Goal: Task Accomplishment & Management: Manage account settings

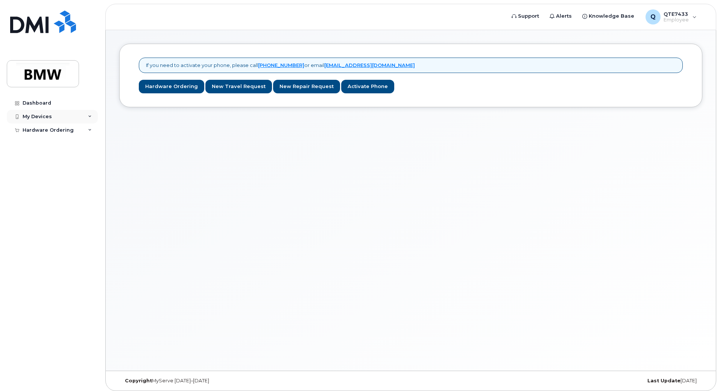
click at [91, 117] on icon at bounding box center [90, 117] width 4 height 4
click at [35, 118] on div "My Devices" at bounding box center [37, 117] width 29 height 6
click at [13, 116] on div at bounding box center [17, 117] width 8 height 6
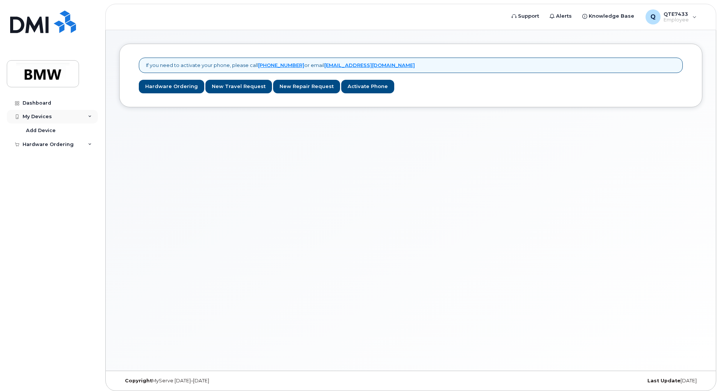
click at [50, 119] on div "My Devices" at bounding box center [37, 117] width 29 height 6
click at [31, 101] on div "Dashboard" at bounding box center [37, 103] width 29 height 6
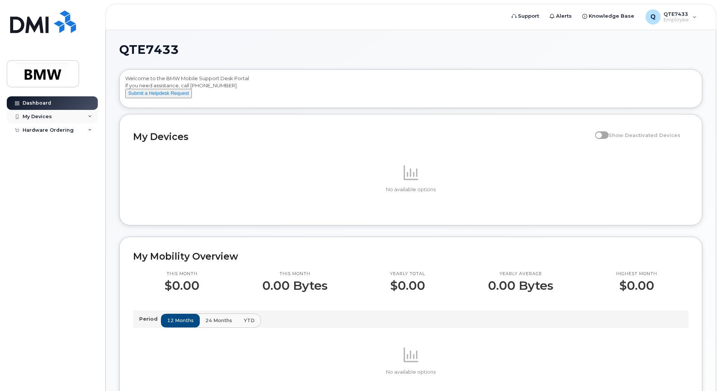
click at [90, 116] on icon at bounding box center [90, 117] width 4 height 4
click at [55, 122] on div "My Devices" at bounding box center [52, 117] width 91 height 14
click at [52, 124] on div "Hardware Ordering" at bounding box center [52, 130] width 91 height 14
click at [48, 121] on div "My Devices" at bounding box center [52, 117] width 91 height 14
click at [47, 133] on div "Add Device" at bounding box center [41, 130] width 30 height 7
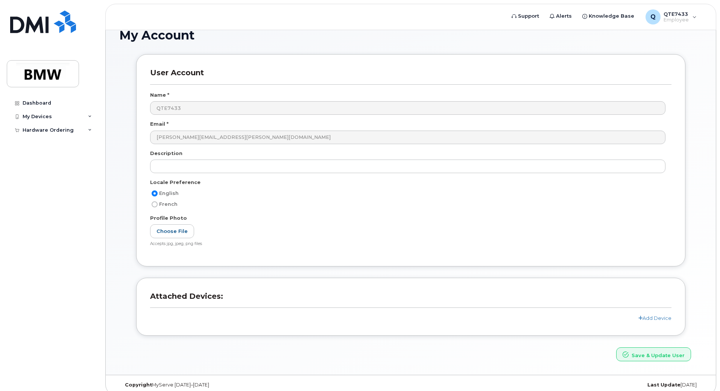
scroll to position [23, 0]
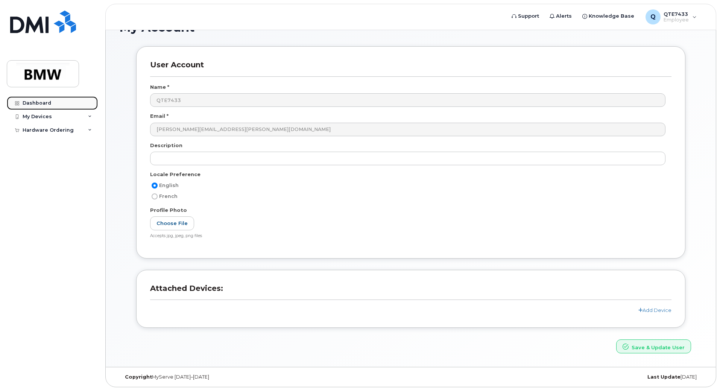
click at [49, 102] on div "Dashboard" at bounding box center [37, 103] width 29 height 6
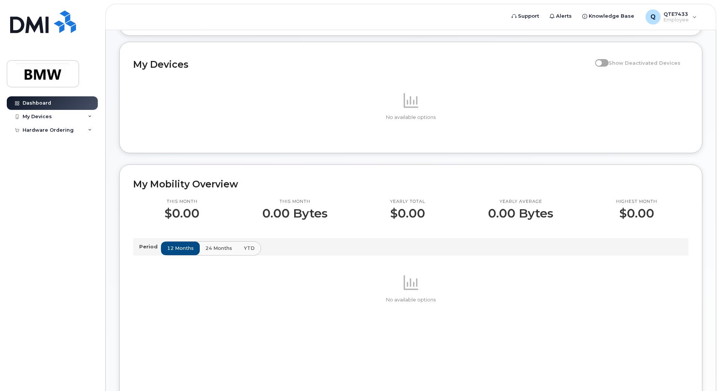
scroll to position [75, 0]
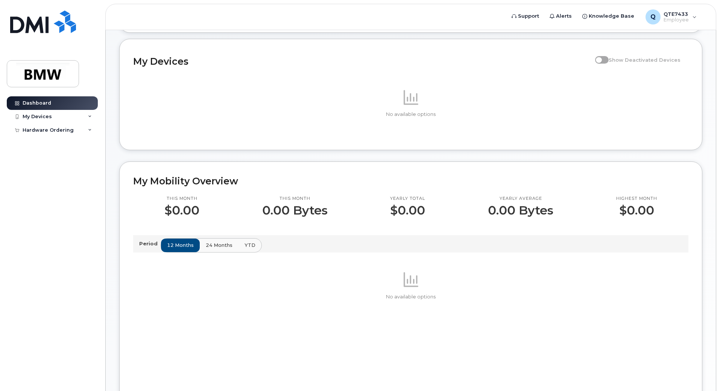
click at [209, 249] on span "24 months" at bounding box center [219, 245] width 27 height 7
click at [245, 249] on span "YTD" at bounding box center [249, 245] width 11 height 7
click at [177, 247] on button "12 months" at bounding box center [181, 246] width 40 height 14
click at [70, 119] on div "My Devices" at bounding box center [52, 117] width 91 height 14
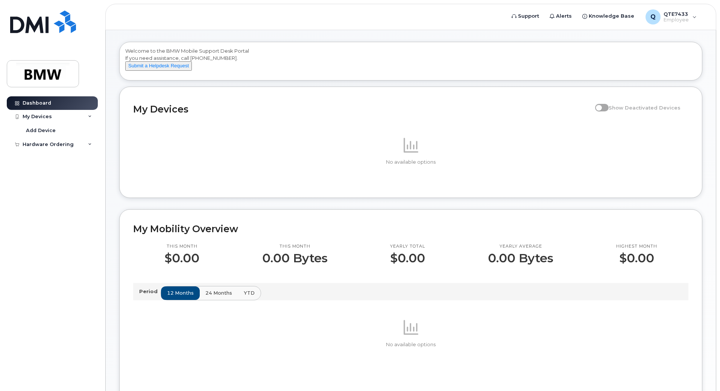
scroll to position [0, 0]
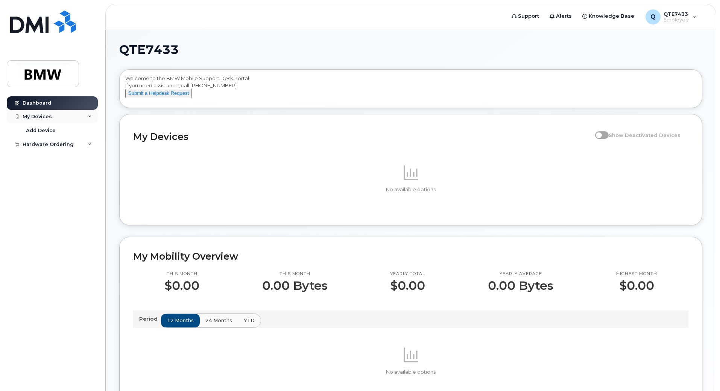
click at [50, 118] on div "My Devices" at bounding box center [52, 117] width 91 height 14
click at [49, 117] on div "My Devices" at bounding box center [37, 117] width 29 height 6
click at [90, 115] on icon at bounding box center [90, 117] width 4 height 4
click at [91, 116] on icon at bounding box center [90, 117] width 4 height 4
click at [81, 140] on div "Hardware Ordering" at bounding box center [52, 145] width 91 height 14
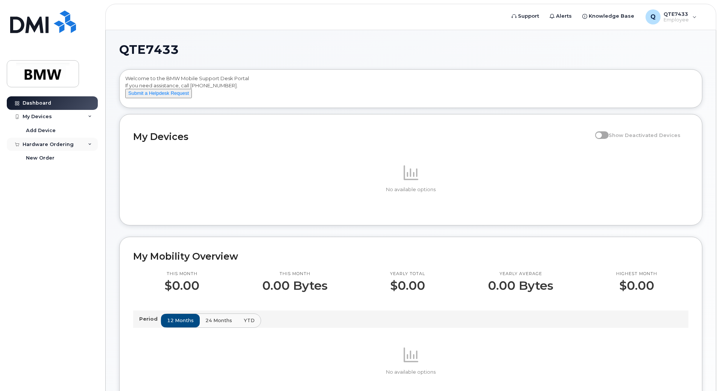
click at [86, 148] on div "Hardware Ordering" at bounding box center [52, 145] width 91 height 14
click at [609, 139] on span at bounding box center [602, 135] width 14 height 8
click at [41, 116] on div "My Devices" at bounding box center [37, 117] width 29 height 6
click at [79, 119] on div "My Devices" at bounding box center [52, 117] width 91 height 14
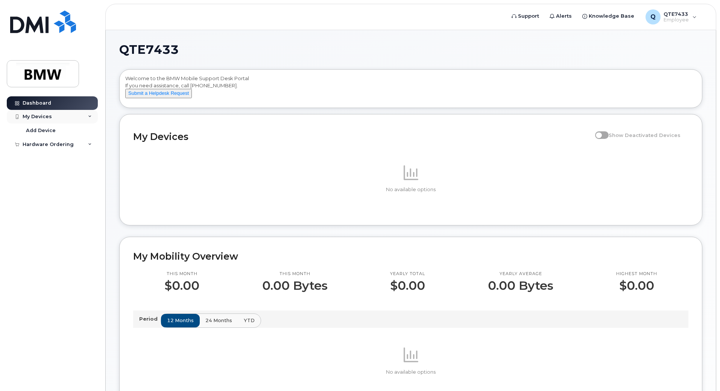
click at [58, 119] on div "My Devices" at bounding box center [52, 117] width 91 height 14
click at [67, 133] on link "Add Device" at bounding box center [59, 130] width 78 height 14
click at [56, 126] on div "Hardware Ordering" at bounding box center [52, 130] width 91 height 14
click at [37, 119] on div "My Devices" at bounding box center [37, 117] width 29 height 6
